Goal: Task Accomplishment & Management: Manage account settings

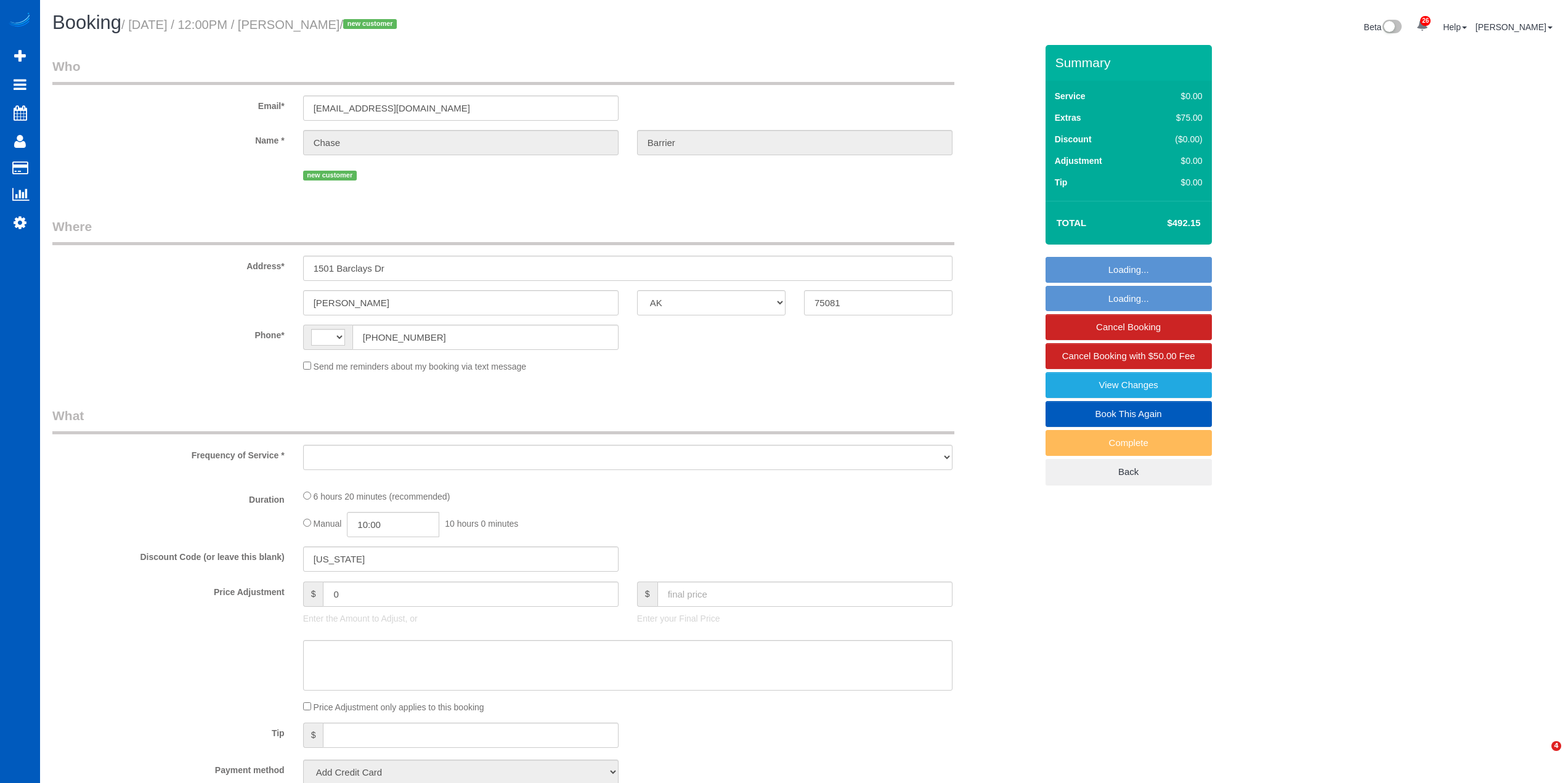
select select "[GEOGRAPHIC_DATA]"
select select "string:[GEOGRAPHIC_DATA]"
select select "object:1468"
select select "string:fspay-c9c045f9-55e1-4983-941f-bea15095ccfd"
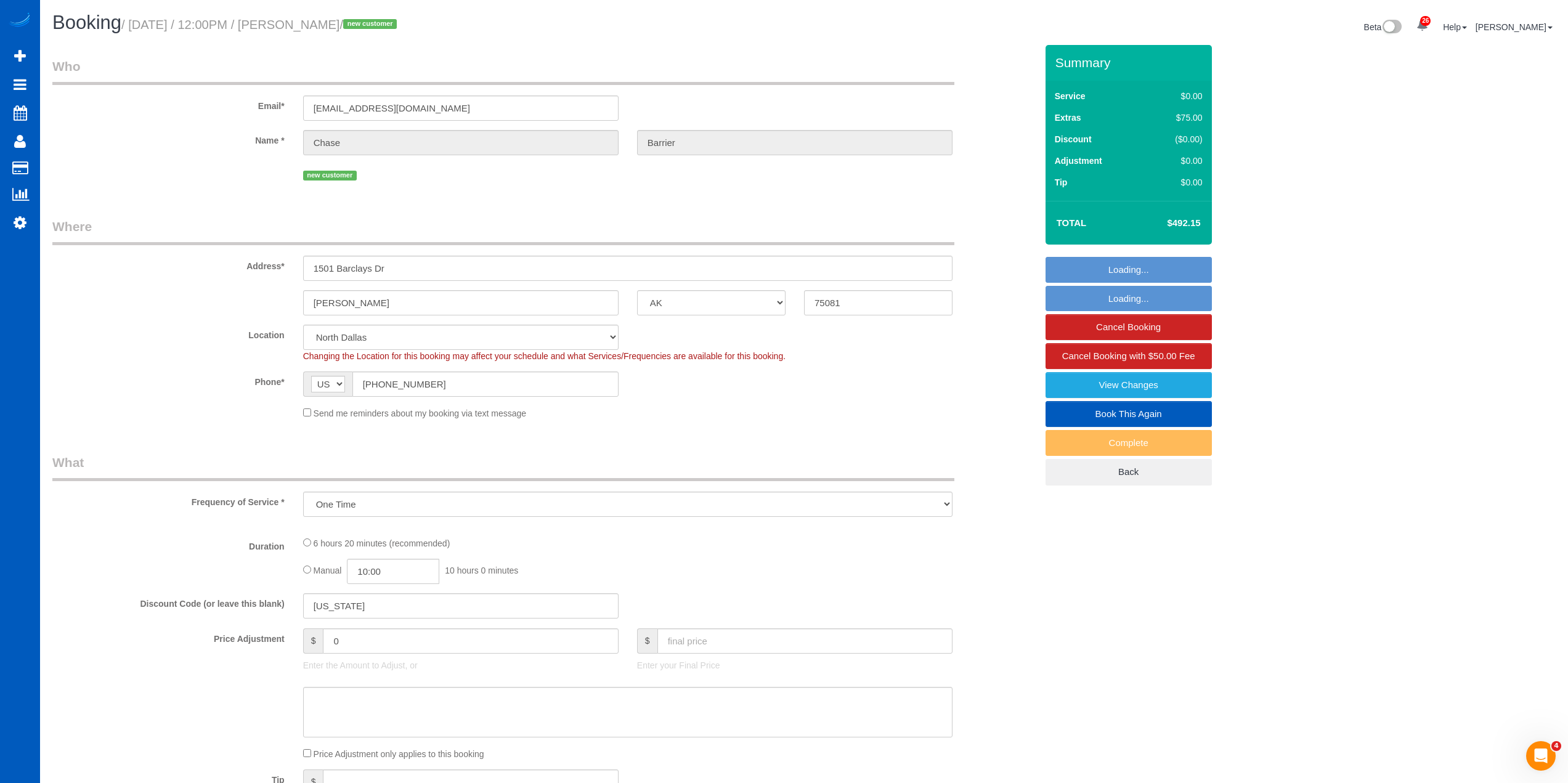
select select "object:1710"
select select "199"
select select "2001"
select select "4"
select select "3"
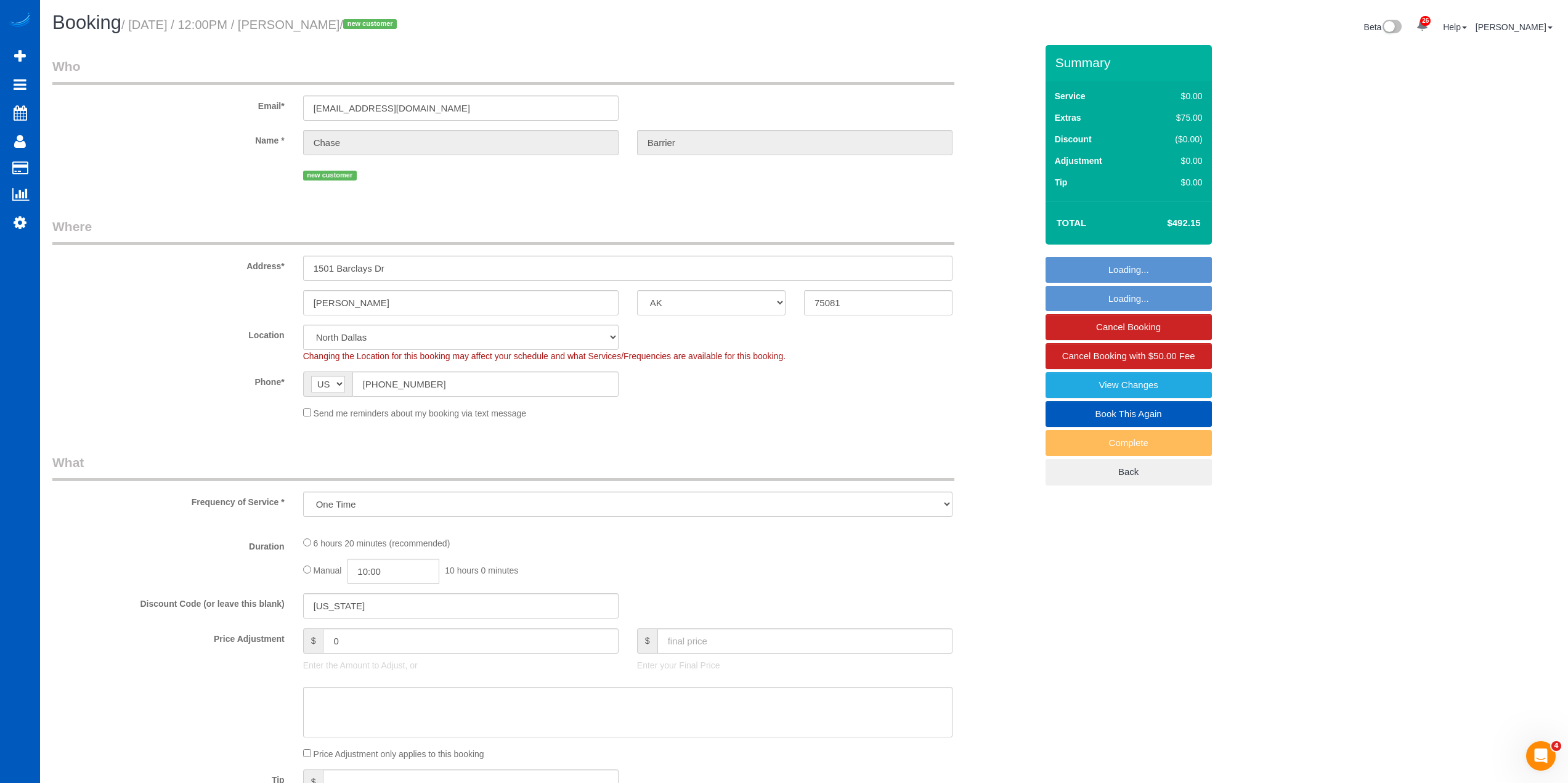
select select "spot1"
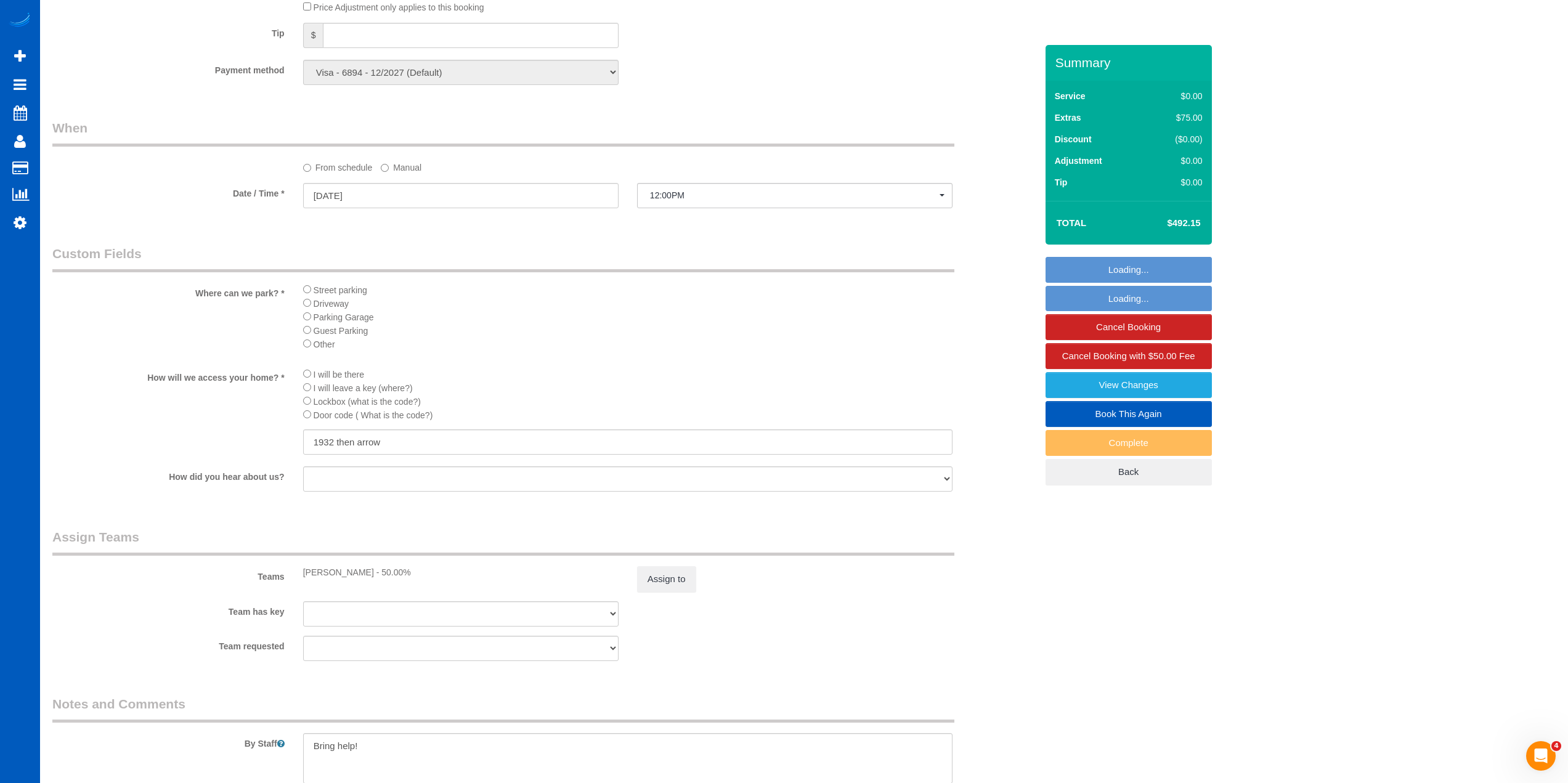
scroll to position [1171, 0]
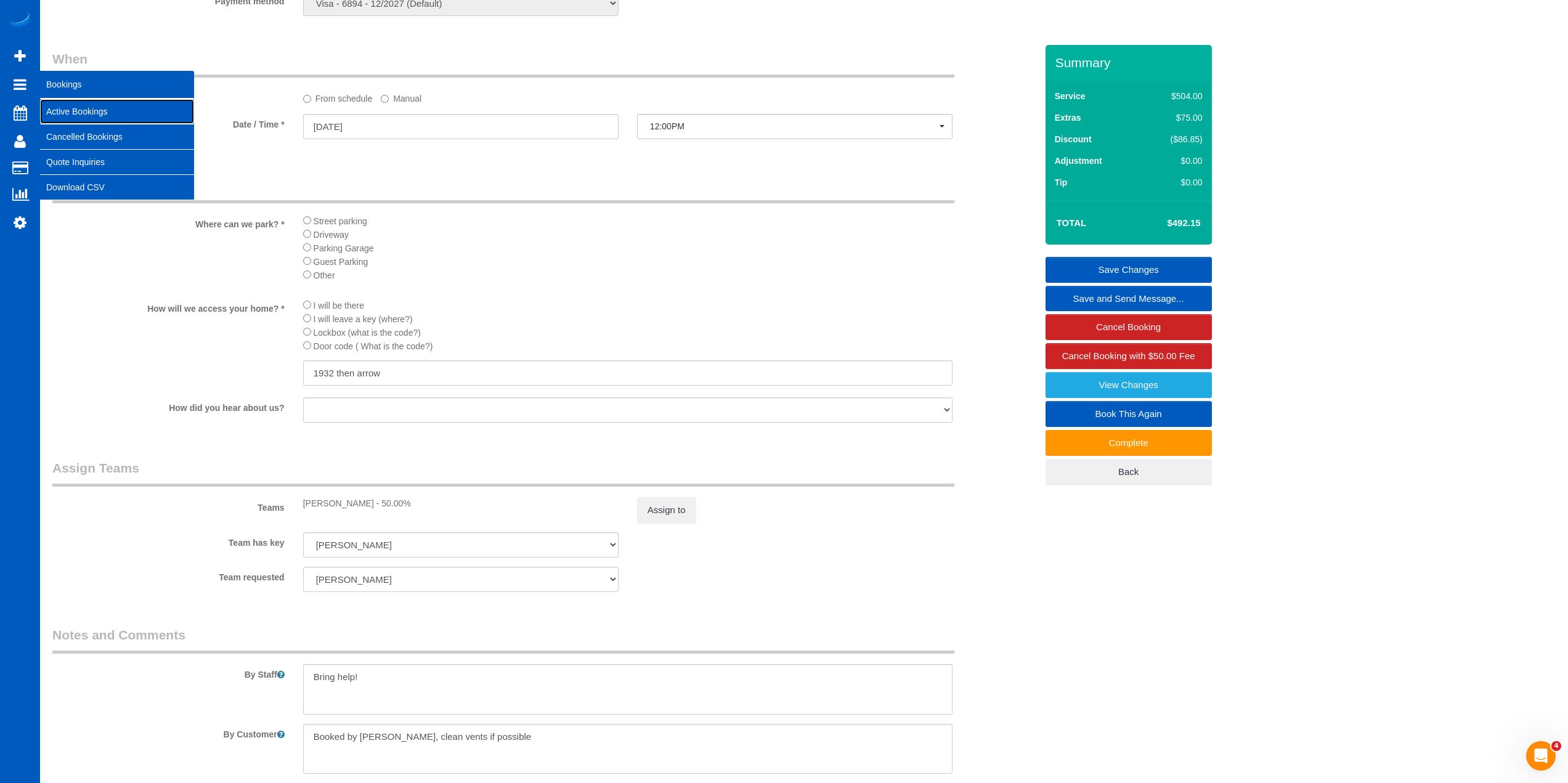
click at [100, 111] on link "Active Bookings" at bounding box center [117, 112] width 154 height 25
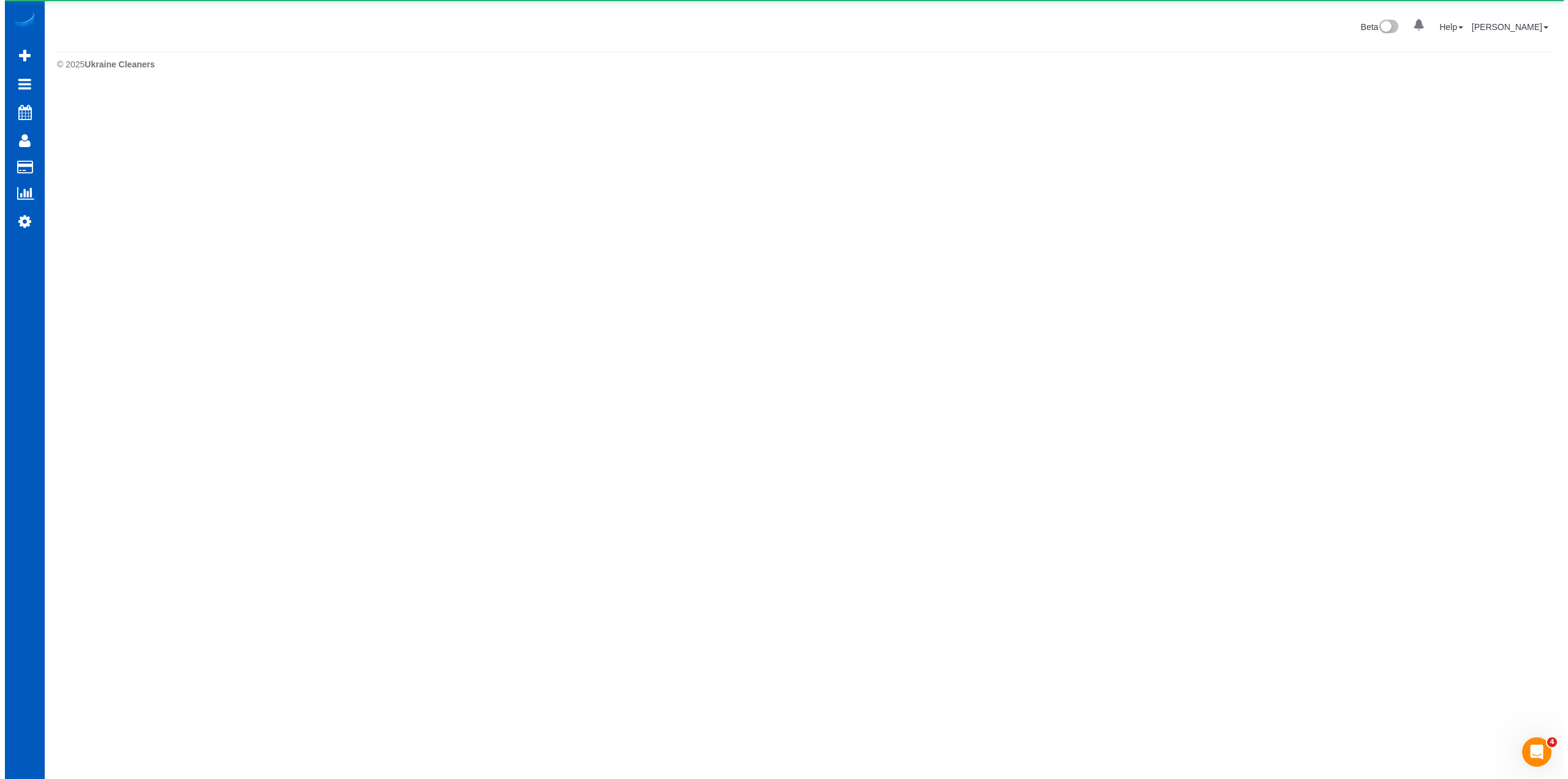
scroll to position [0, 0]
